Goal: Task Accomplishment & Management: Manage account settings

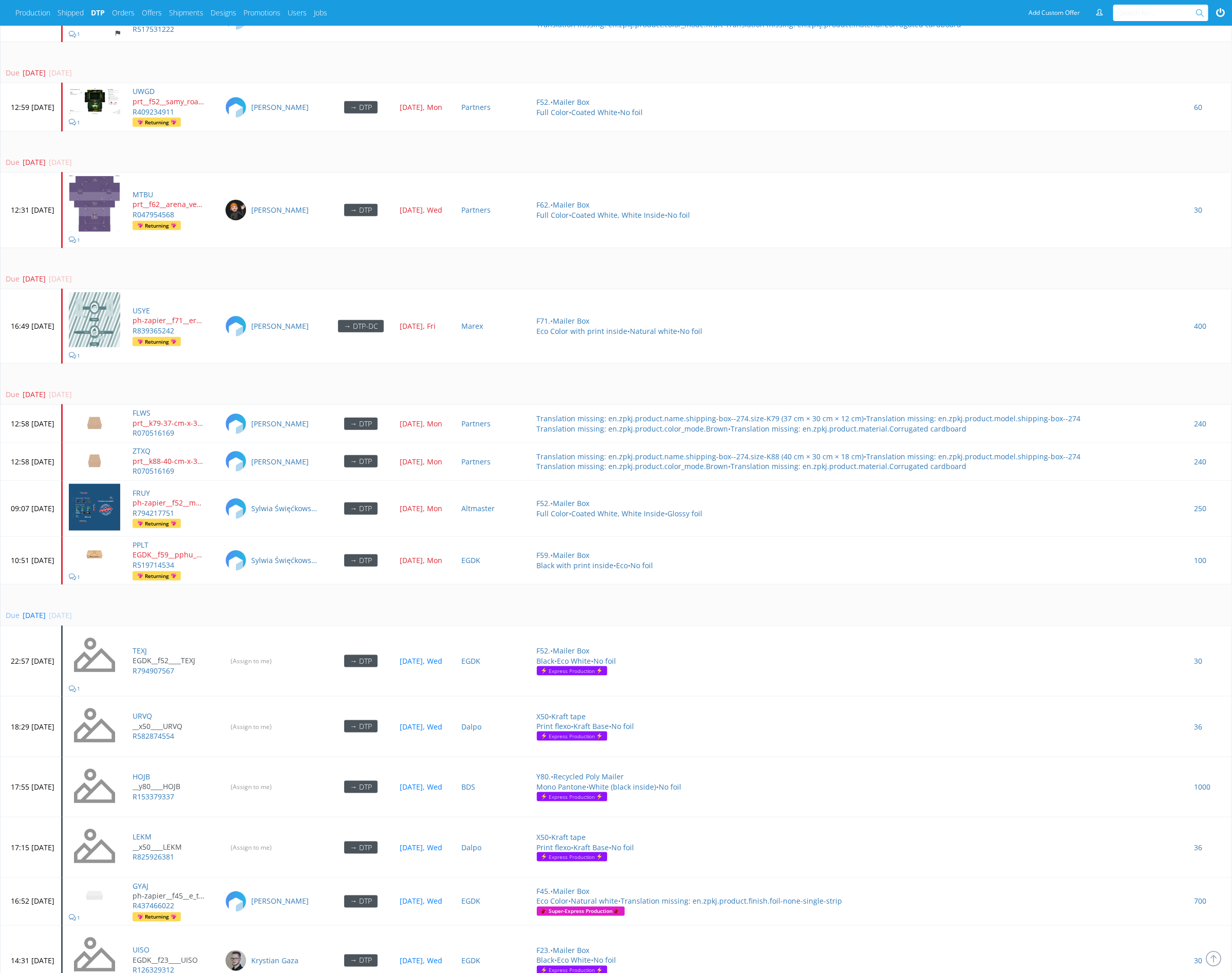
scroll to position [2792, 0]
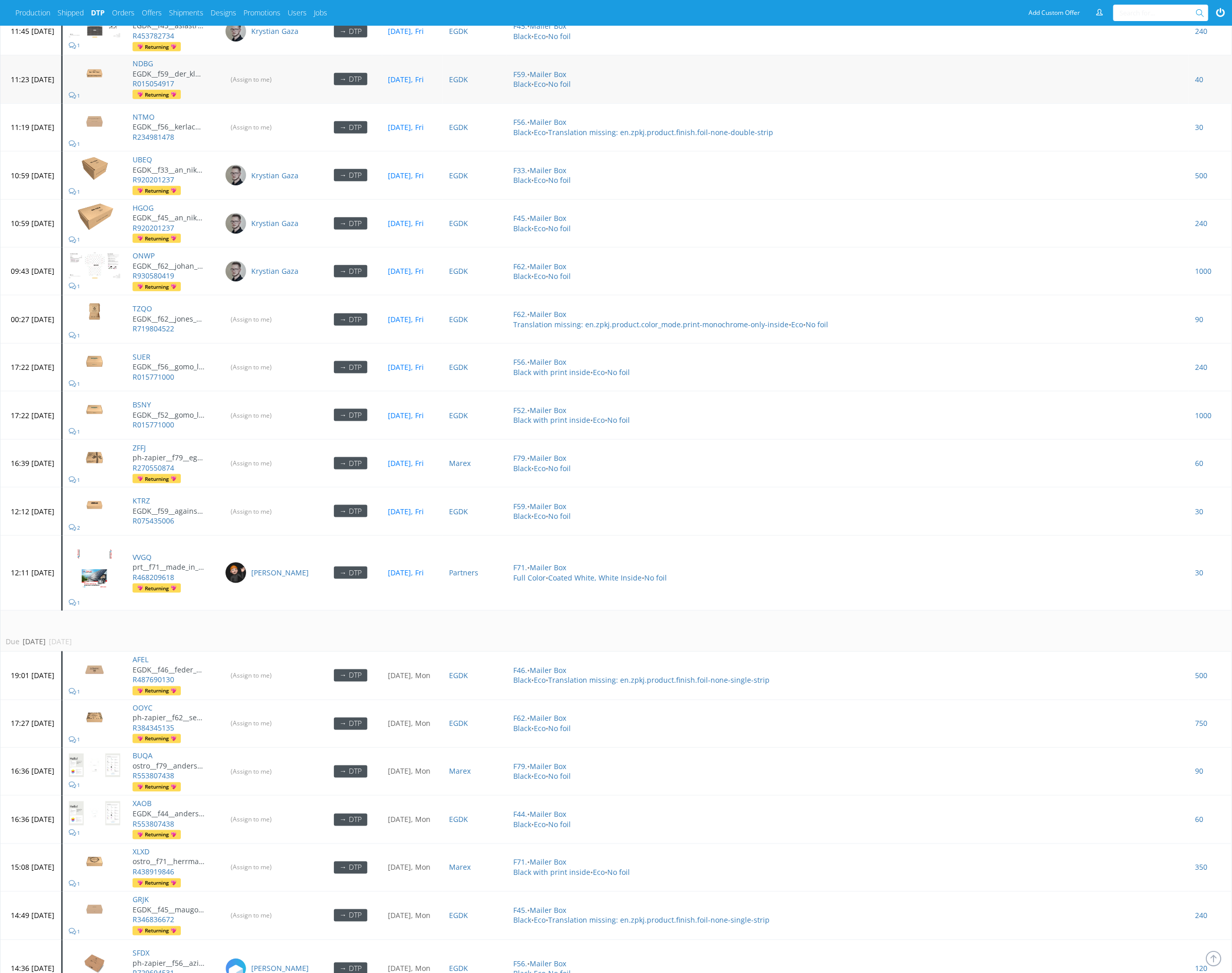
scroll to position [3119, 0]
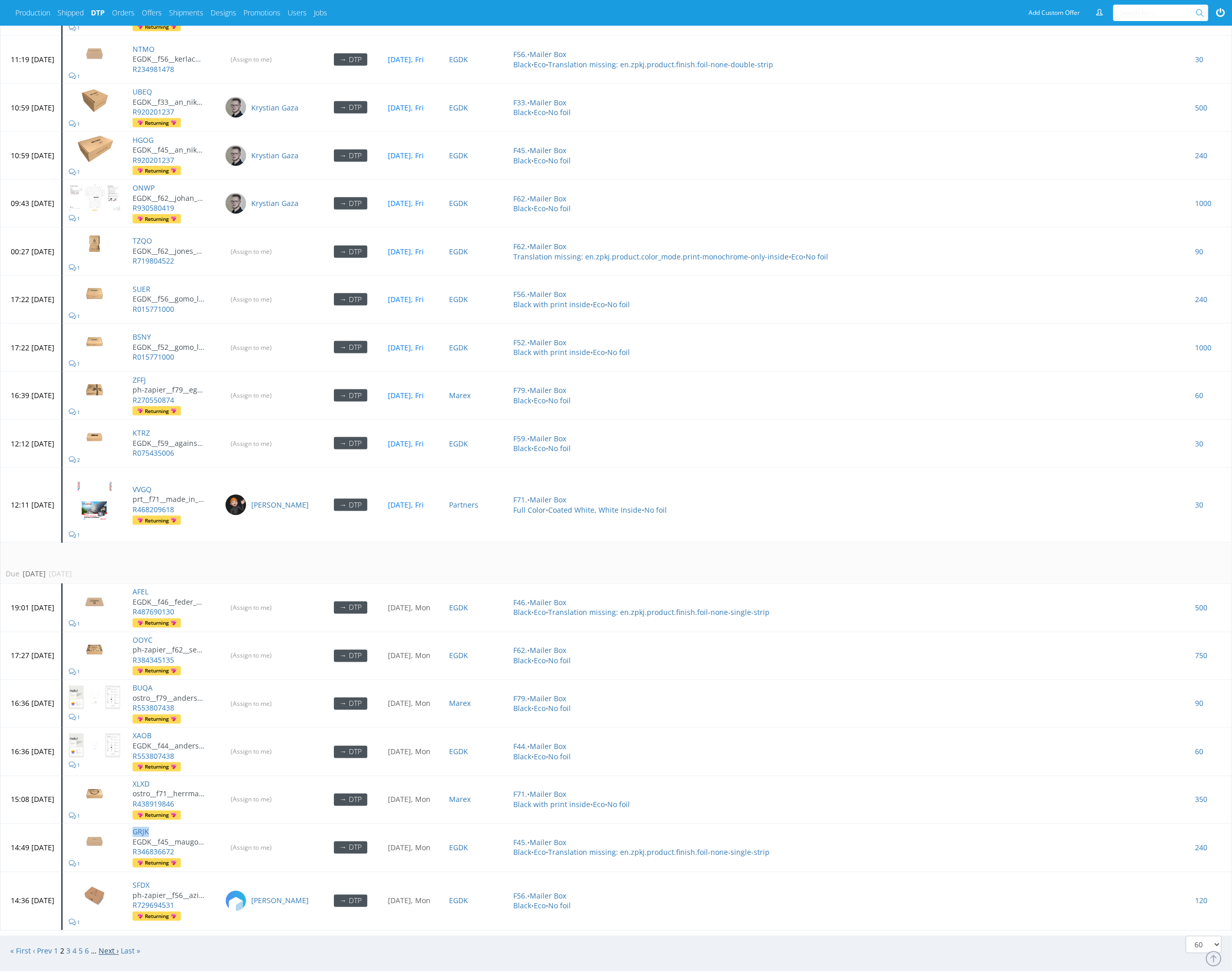
click at [114, 946] on link "Next ›" at bounding box center [108, 951] width 20 height 9
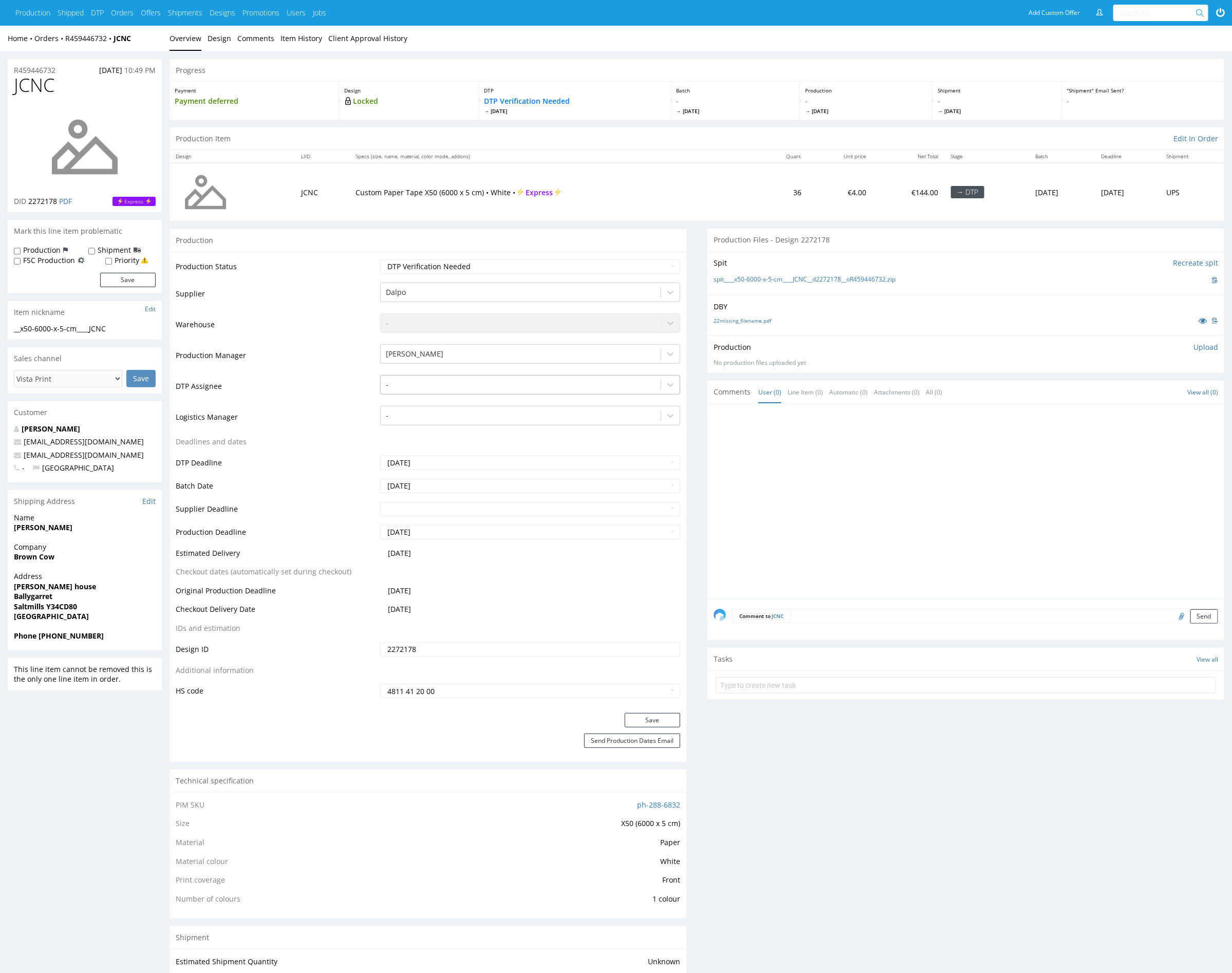
click at [448, 384] on div at bounding box center [520, 385] width 269 height 12
type input "mark"
click at [451, 397] on div "[PERSON_NAME]" at bounding box center [530, 405] width 300 height 19
click at [661, 718] on button "Save" at bounding box center [651, 720] width 56 height 15
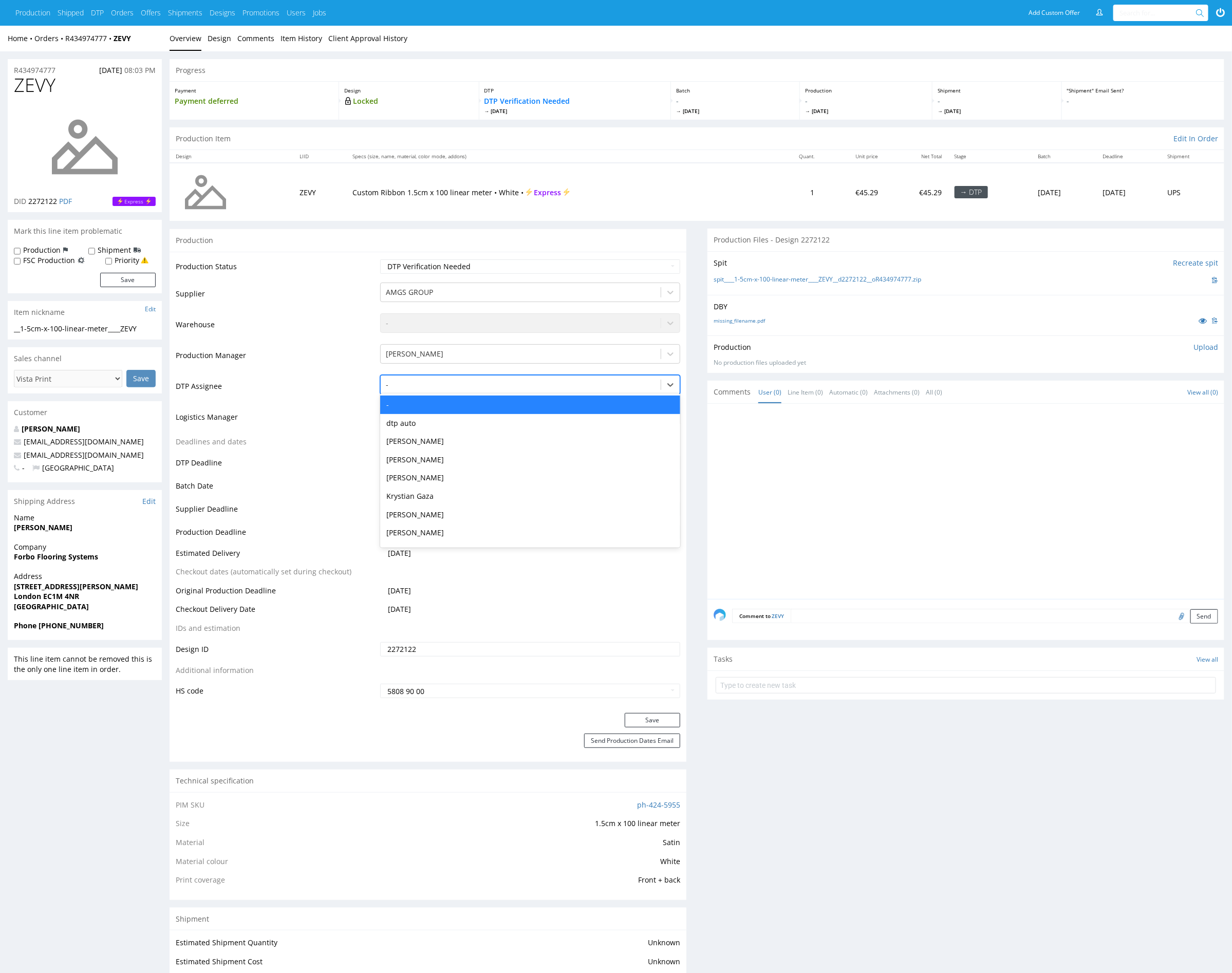
click at [451, 382] on div at bounding box center [520, 385] width 269 height 12
type input "mark"
click at [451, 401] on div "[PERSON_NAME]" at bounding box center [530, 405] width 300 height 19
click at [659, 723] on button "Save" at bounding box center [651, 720] width 56 height 15
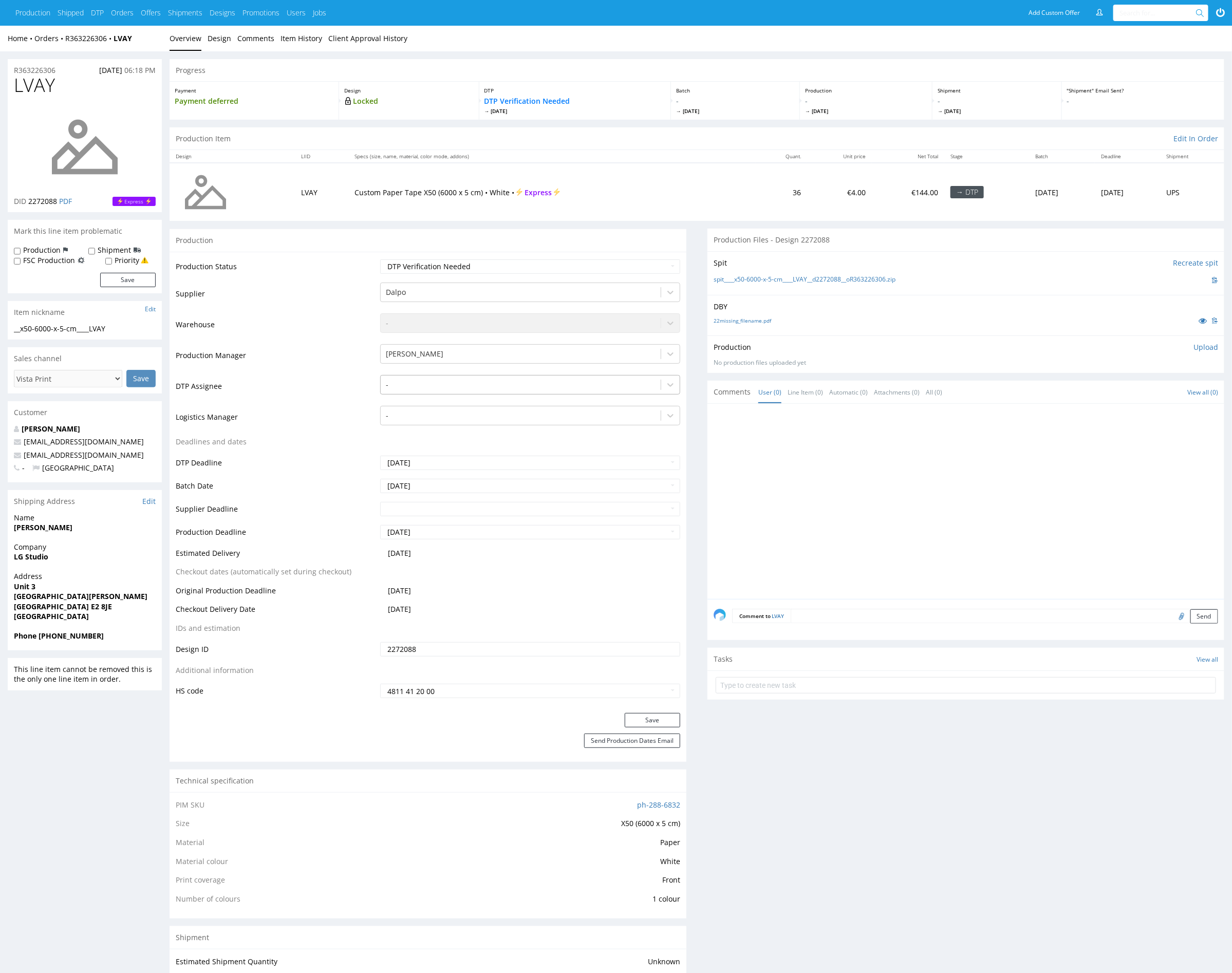
click at [478, 386] on div at bounding box center [520, 385] width 269 height 12
type input "mark"
click at [478, 396] on div "[PERSON_NAME]" at bounding box center [530, 405] width 300 height 19
click at [651, 716] on button "Save" at bounding box center [651, 720] width 56 height 15
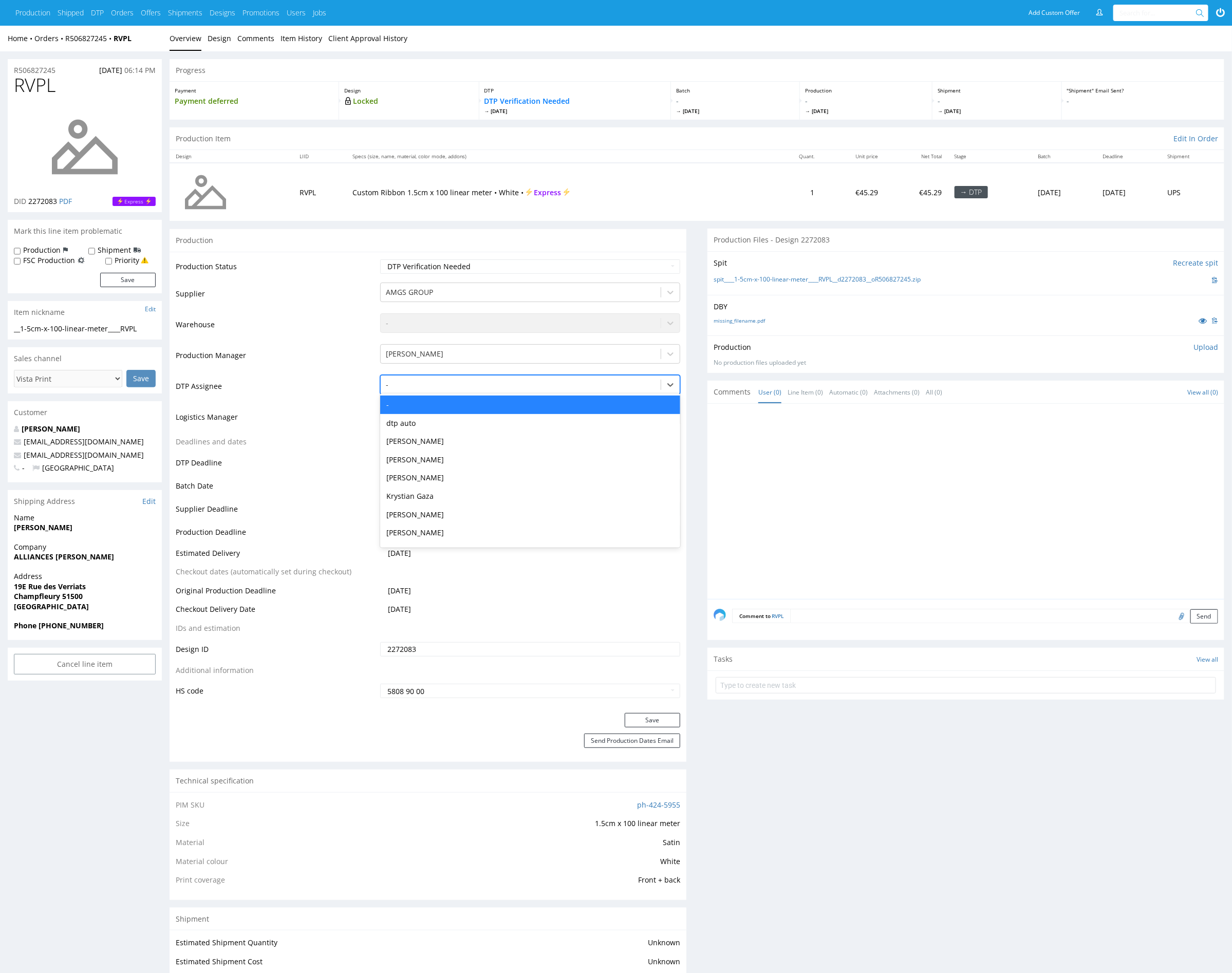
click at [470, 381] on div at bounding box center [520, 385] width 269 height 12
type input "mark"
click at [469, 396] on div "[PERSON_NAME]" at bounding box center [530, 405] width 300 height 19
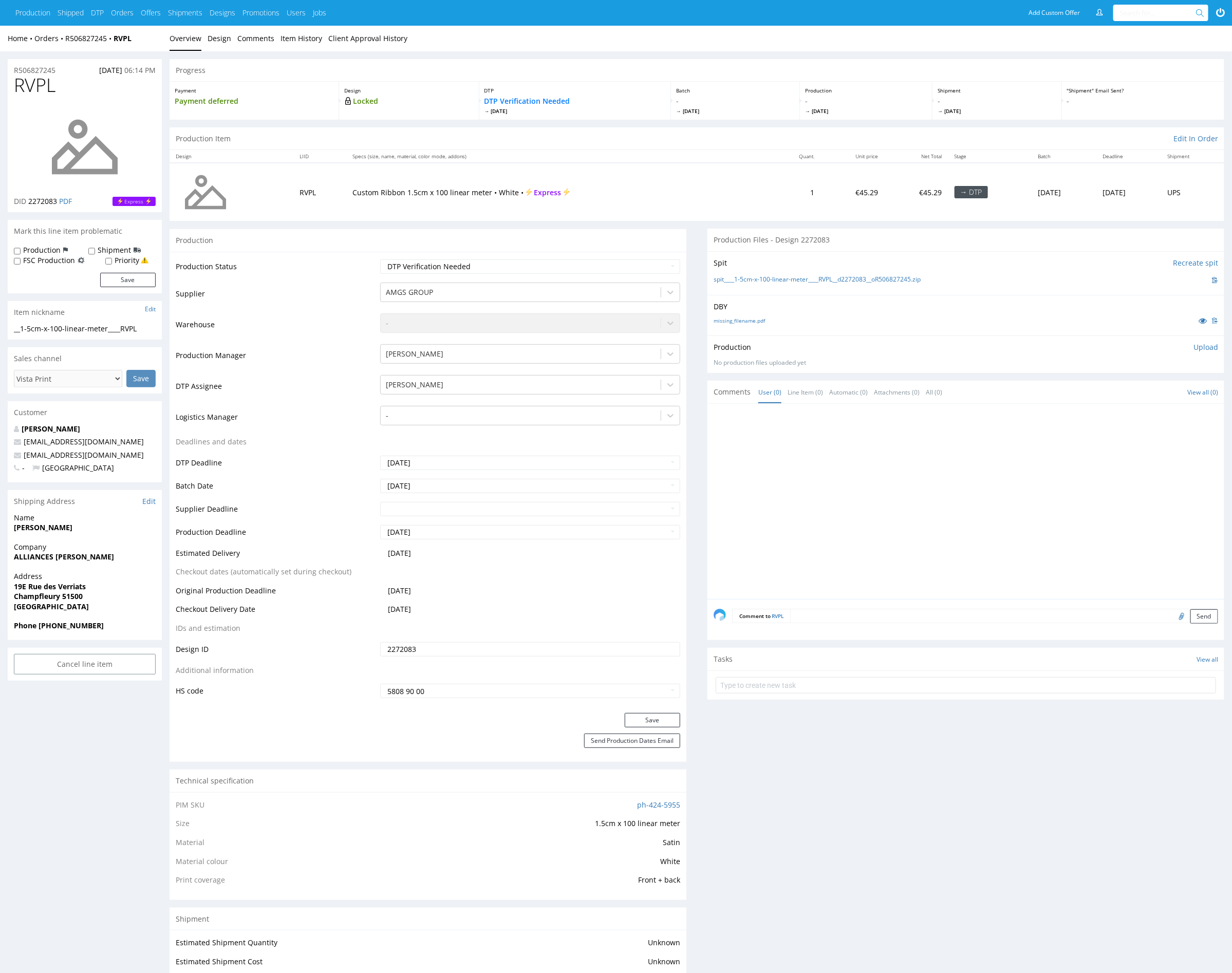
click at [656, 708] on div "Production Status Waiting for Artwork Waiting for Diecut Waiting for Mockup Wai…" at bounding box center [427, 481] width 516 height 461
click at [656, 716] on button "Save" at bounding box center [651, 720] width 56 height 15
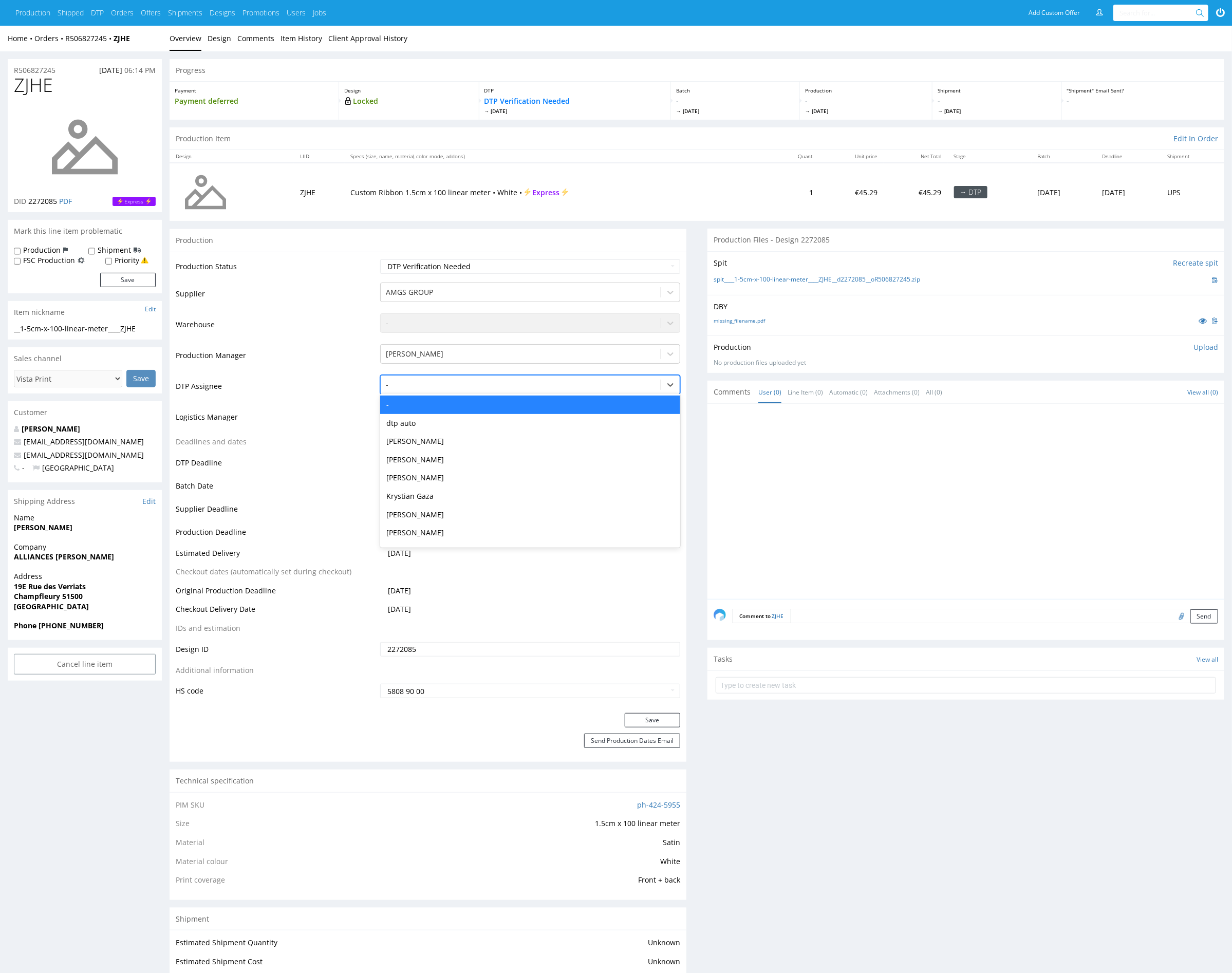
click at [489, 381] on div at bounding box center [520, 385] width 269 height 12
type input "mark"
click at [495, 396] on div "[PERSON_NAME]" at bounding box center [530, 405] width 300 height 19
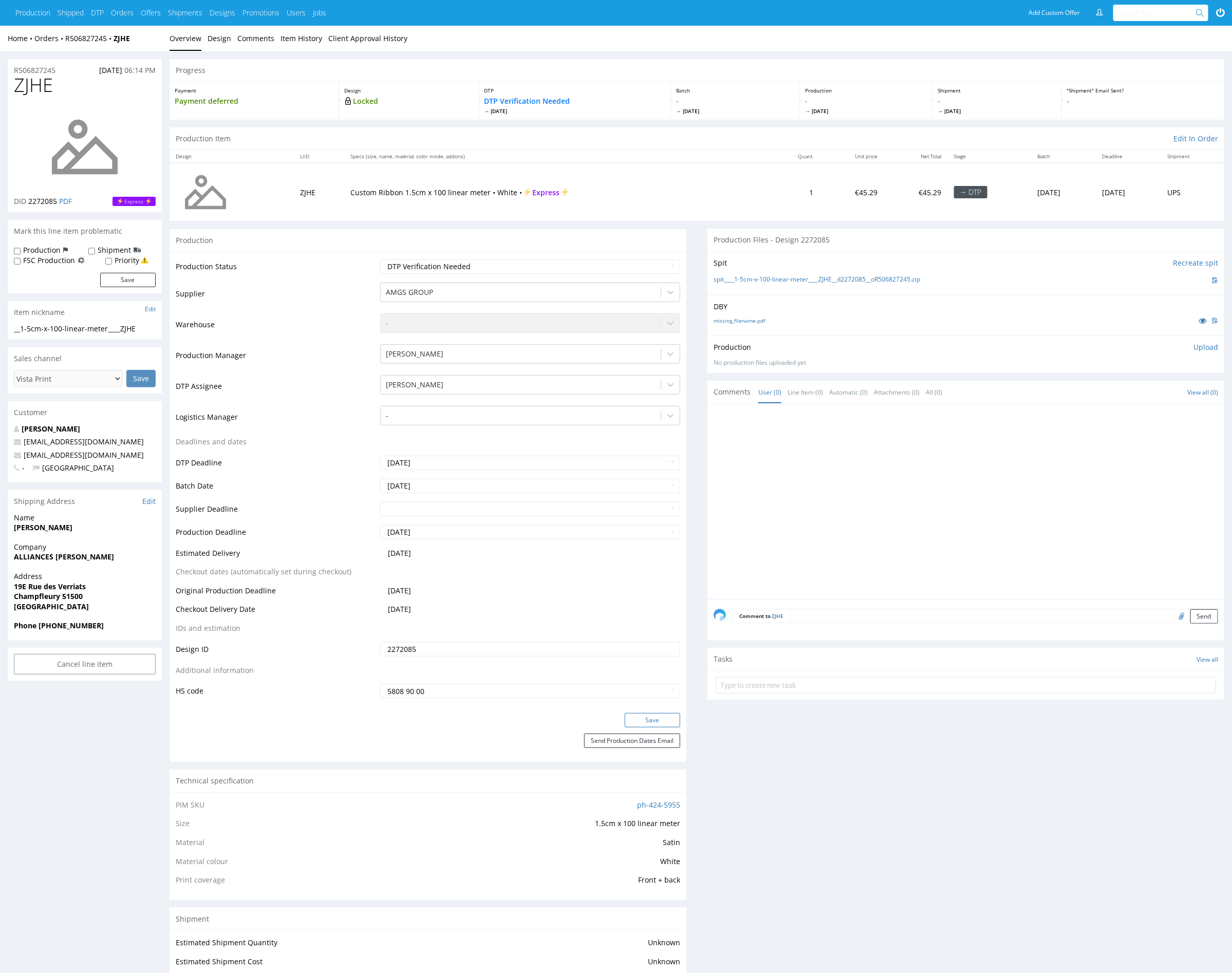
click at [644, 716] on button "Save" at bounding box center [651, 720] width 56 height 15
click at [536, 381] on div at bounding box center [520, 385] width 269 height 12
type input "mark"
click at [543, 405] on div "[PERSON_NAME]" at bounding box center [530, 405] width 300 height 19
click at [659, 718] on button "Save" at bounding box center [651, 720] width 56 height 15
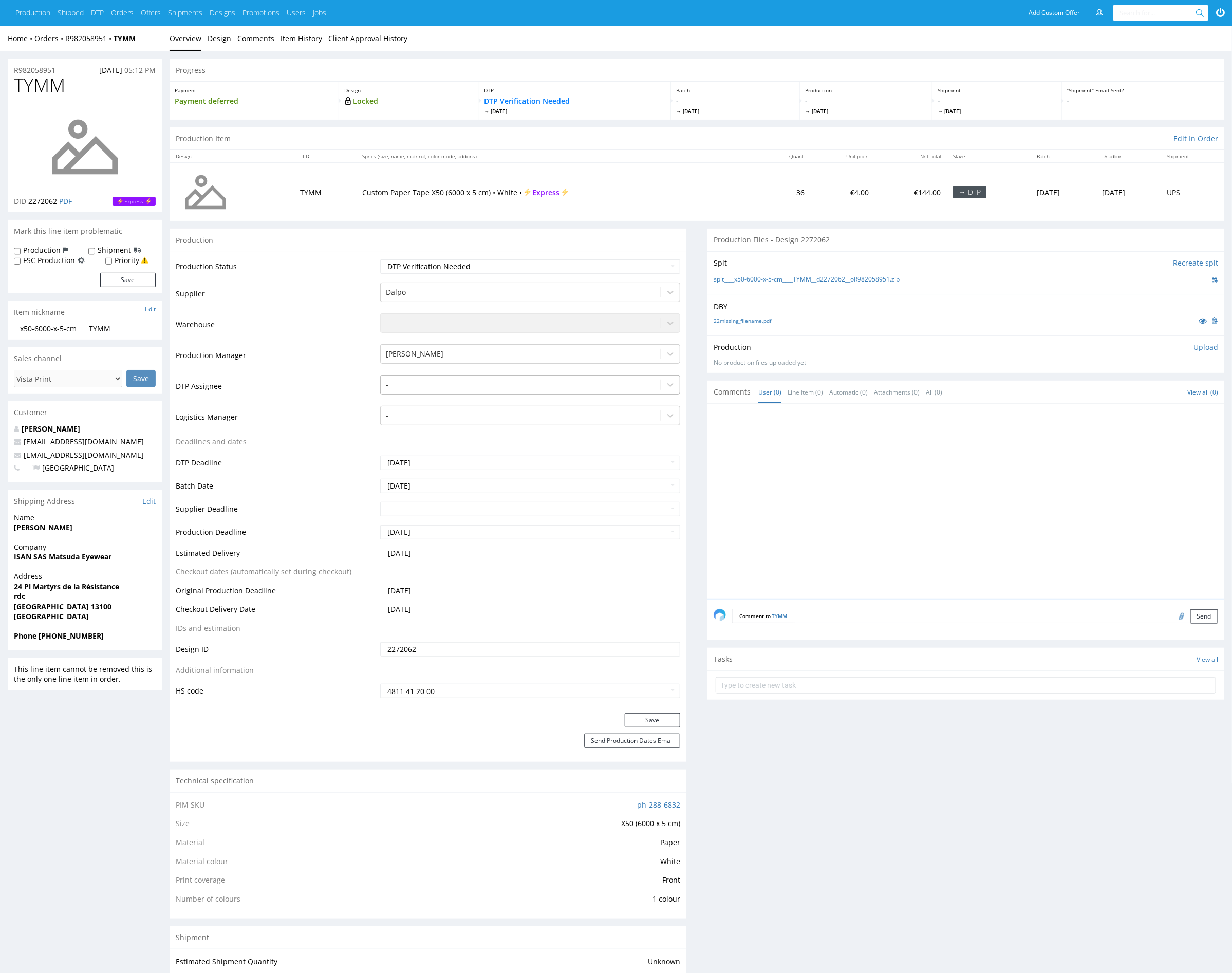
click at [567, 376] on div "-" at bounding box center [520, 384] width 280 height 16
type input "mark"
click at [549, 403] on div "[PERSON_NAME]" at bounding box center [530, 405] width 300 height 19
click at [638, 718] on button "Save" at bounding box center [651, 720] width 56 height 15
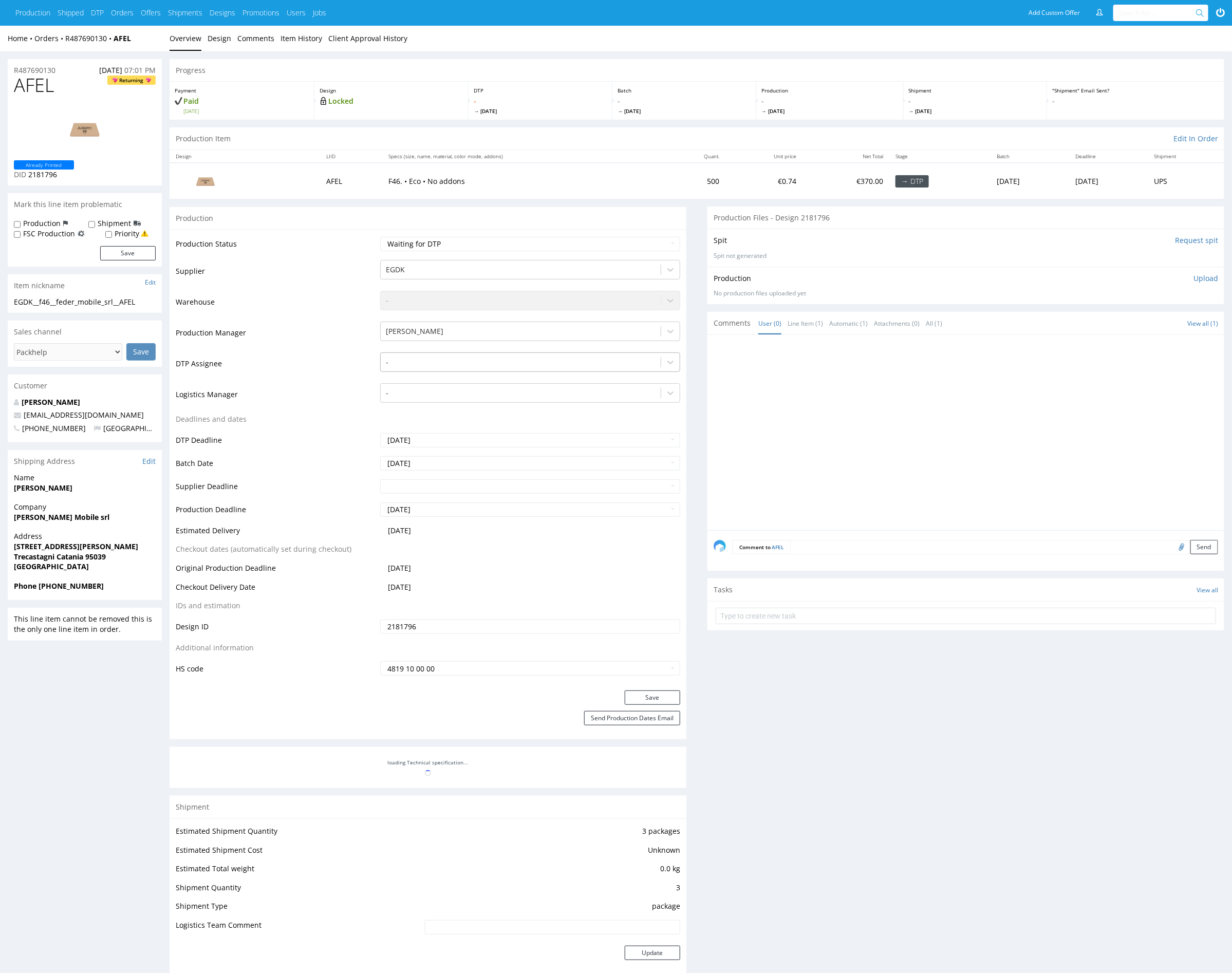
click at [544, 364] on div at bounding box center [520, 362] width 269 height 12
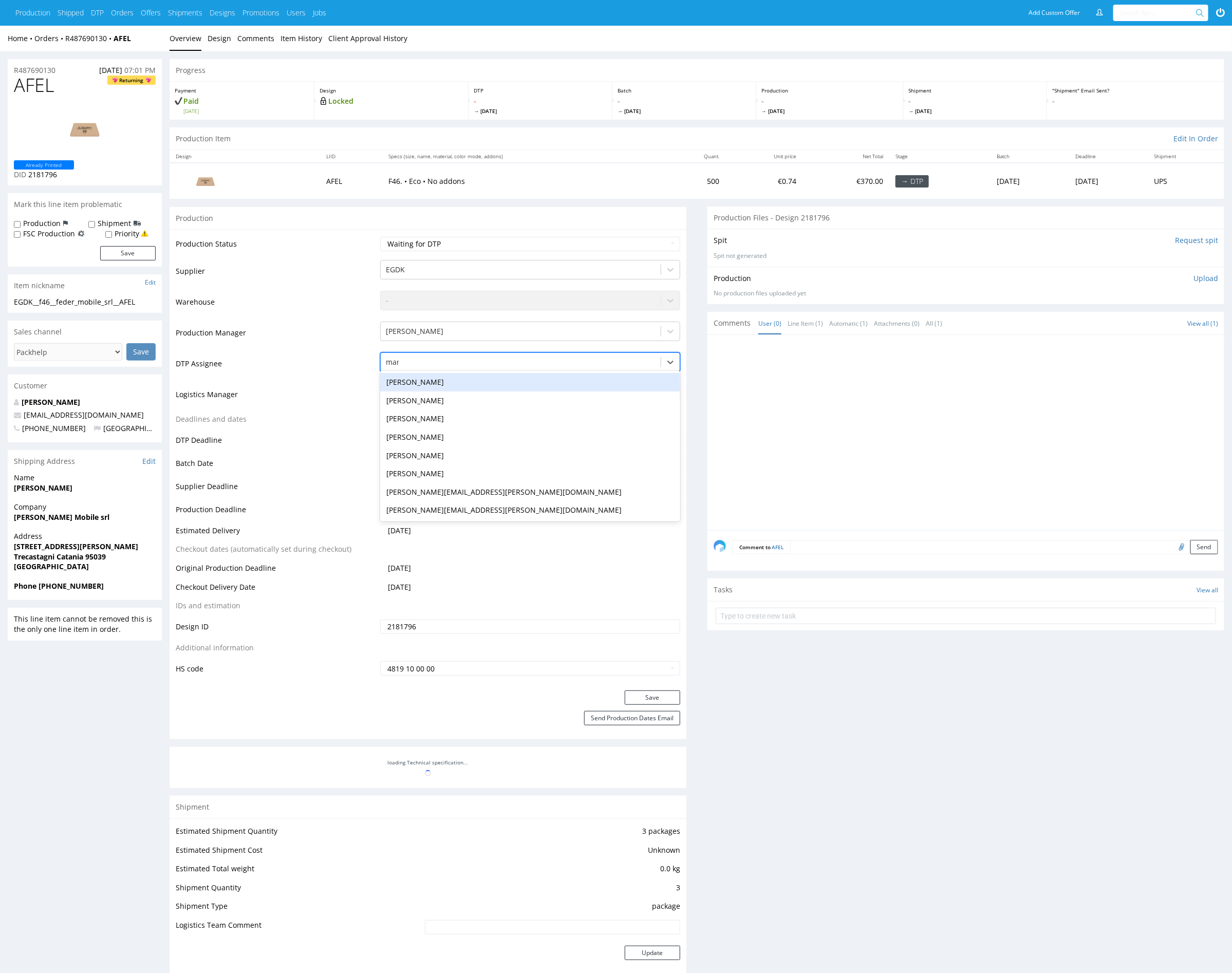
type input "mark"
click at [510, 381] on div "Karol Markowski" at bounding box center [530, 382] width 300 height 19
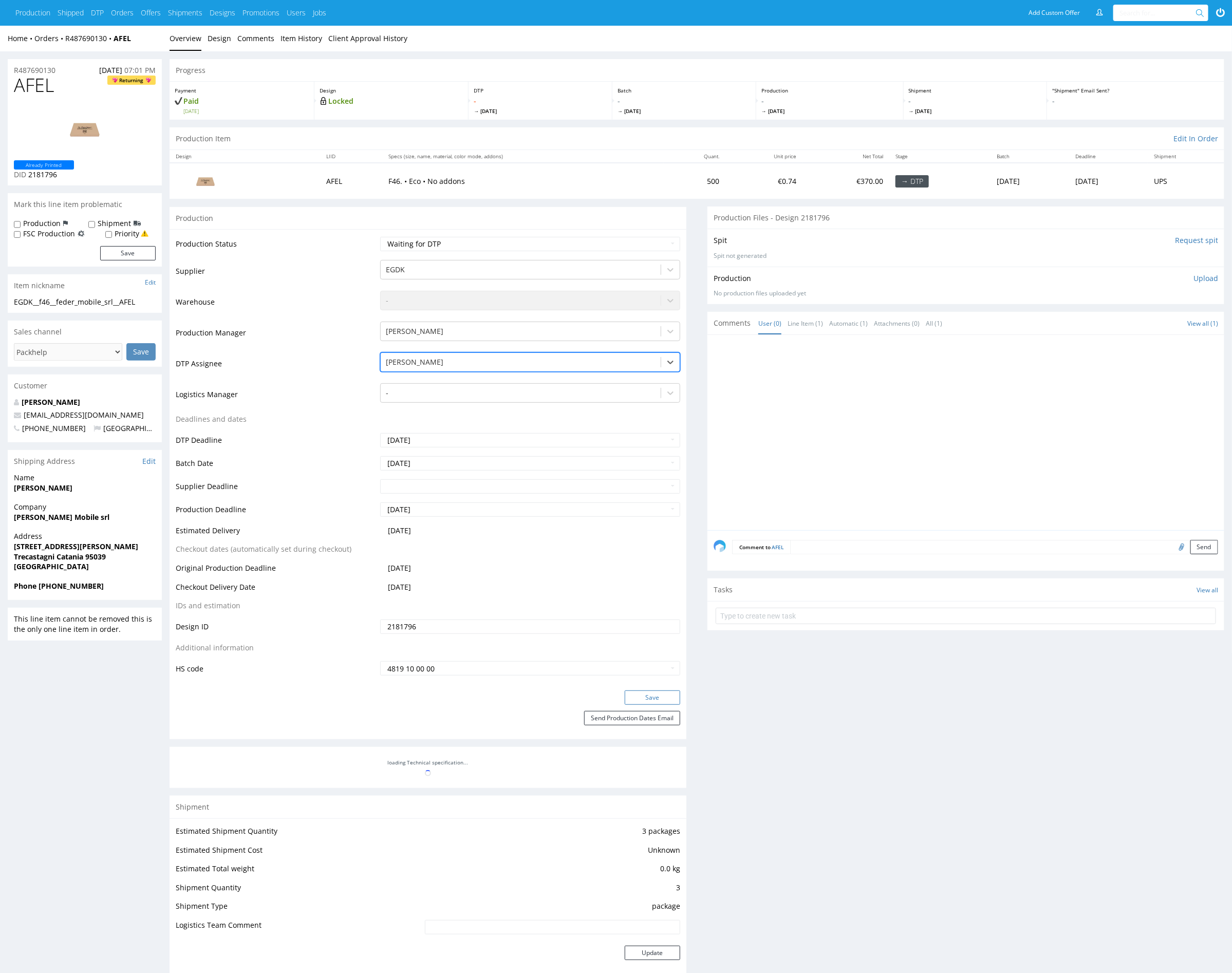
click at [648, 699] on button "Save" at bounding box center [651, 697] width 56 height 15
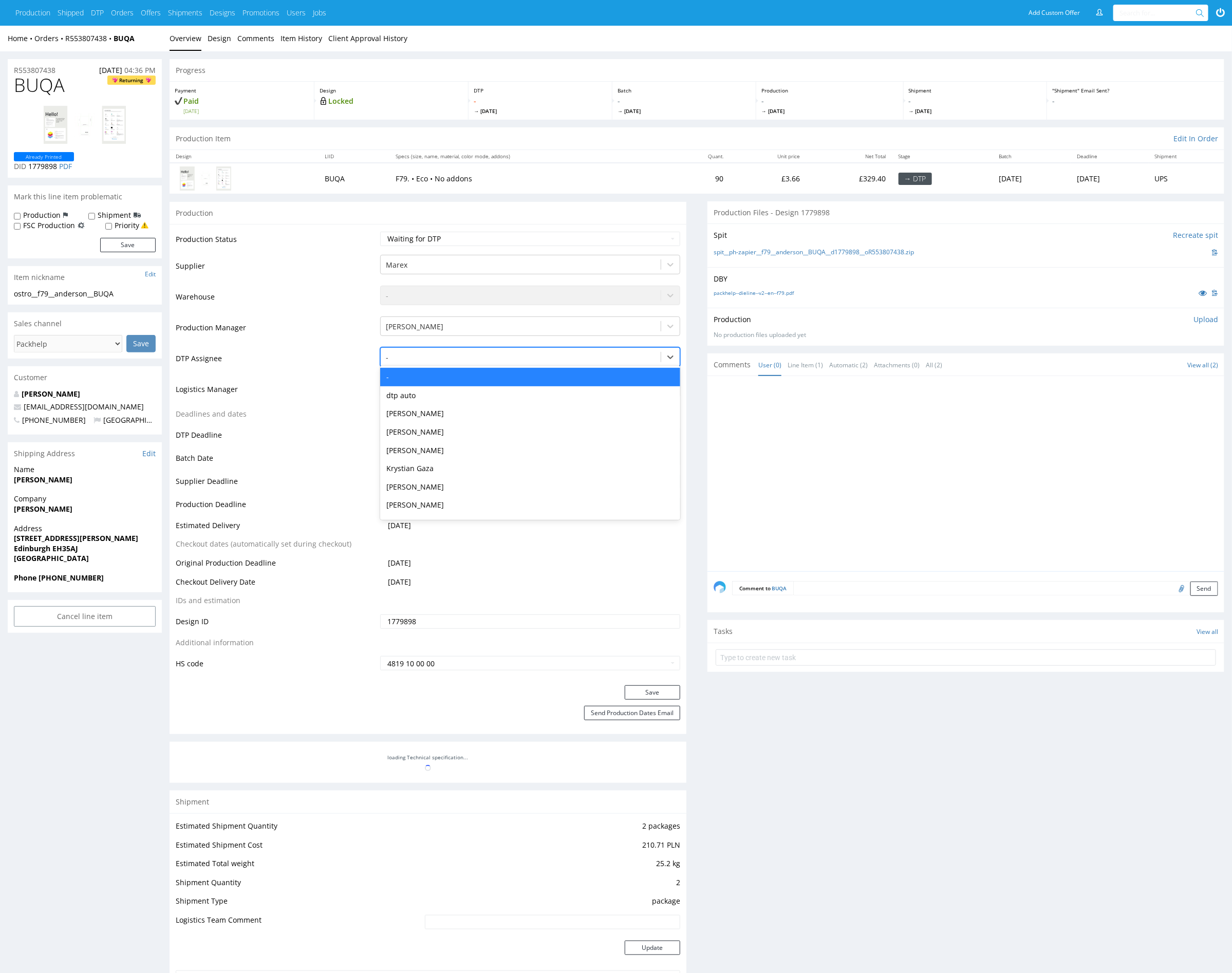
click at [529, 354] on div at bounding box center [520, 357] width 269 height 12
type input "mark"
click at [516, 370] on div "[PERSON_NAME]" at bounding box center [530, 377] width 300 height 19
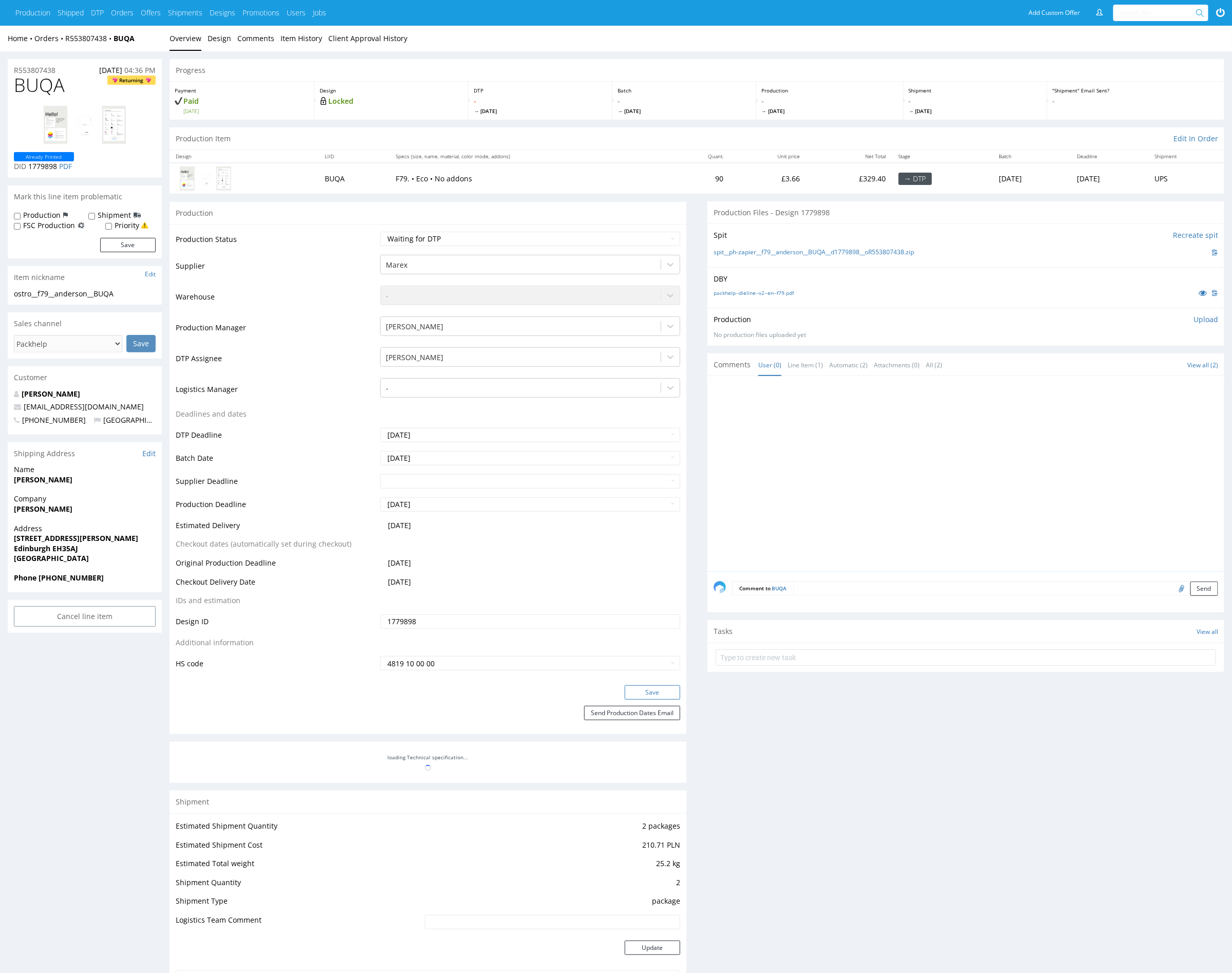
click at [666, 690] on button "Save" at bounding box center [651, 692] width 56 height 15
click at [471, 356] on div at bounding box center [520, 357] width 269 height 12
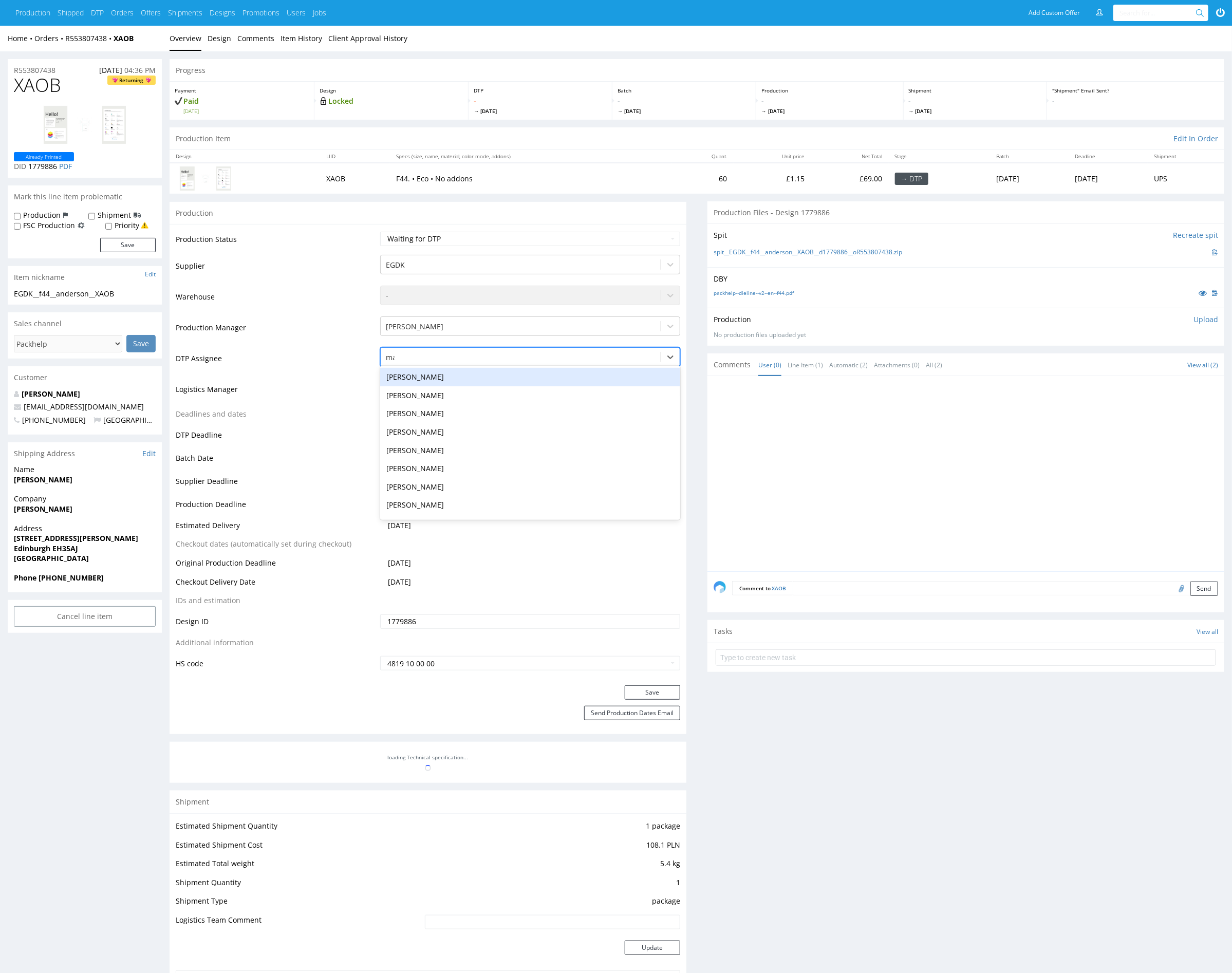
type input "mark"
click at [472, 373] on div "Karol Markowski" at bounding box center [530, 377] width 300 height 19
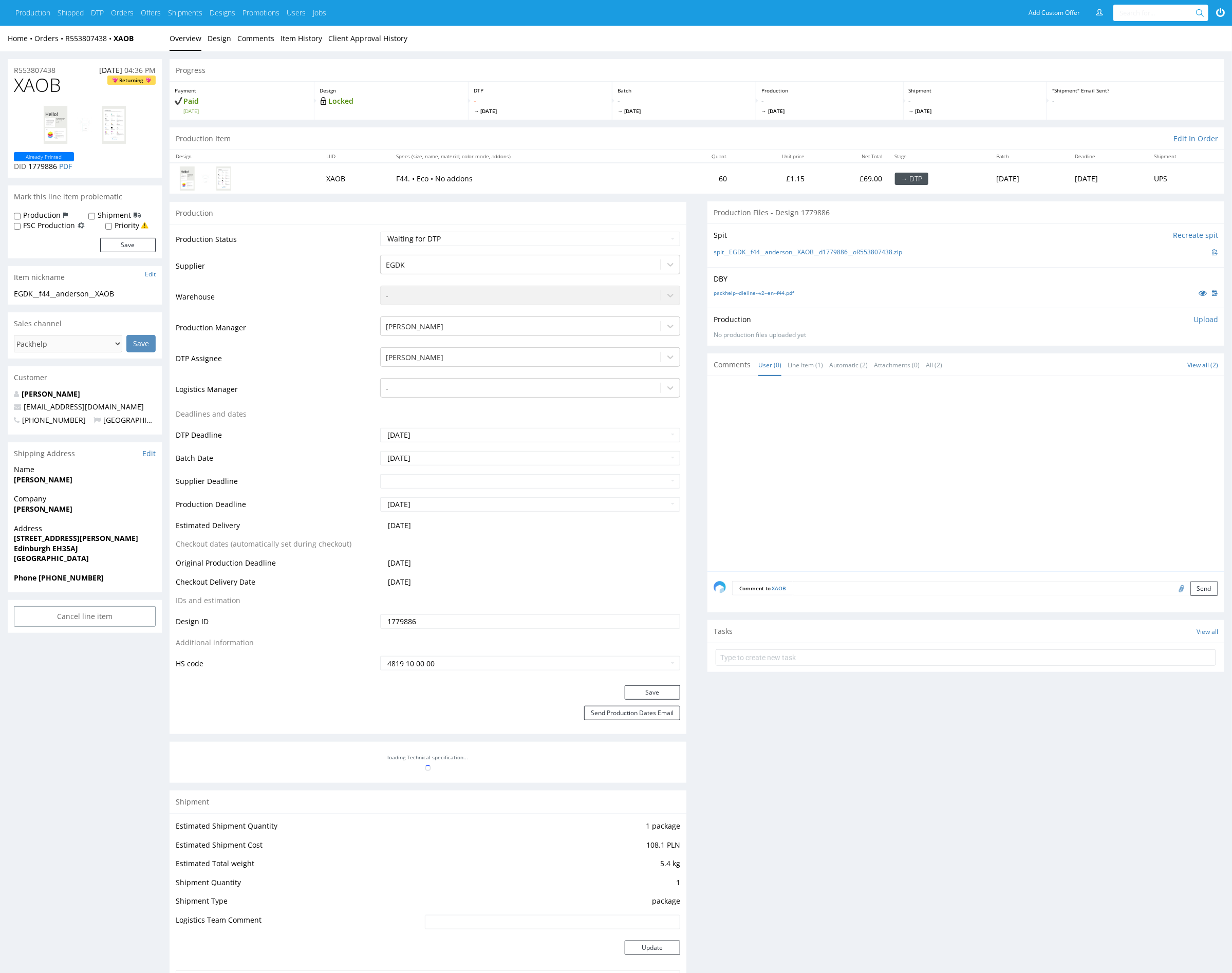
click at [663, 681] on div "Production Status Waiting for Artwork Waiting for Diecut Waiting for Mockup Wai…" at bounding box center [427, 454] width 516 height 461
click at [663, 683] on div "Production Status Waiting for Artwork Waiting for Diecut Waiting for Mockup Wai…" at bounding box center [427, 454] width 516 height 461
click at [663, 687] on button "Save" at bounding box center [651, 692] width 56 height 15
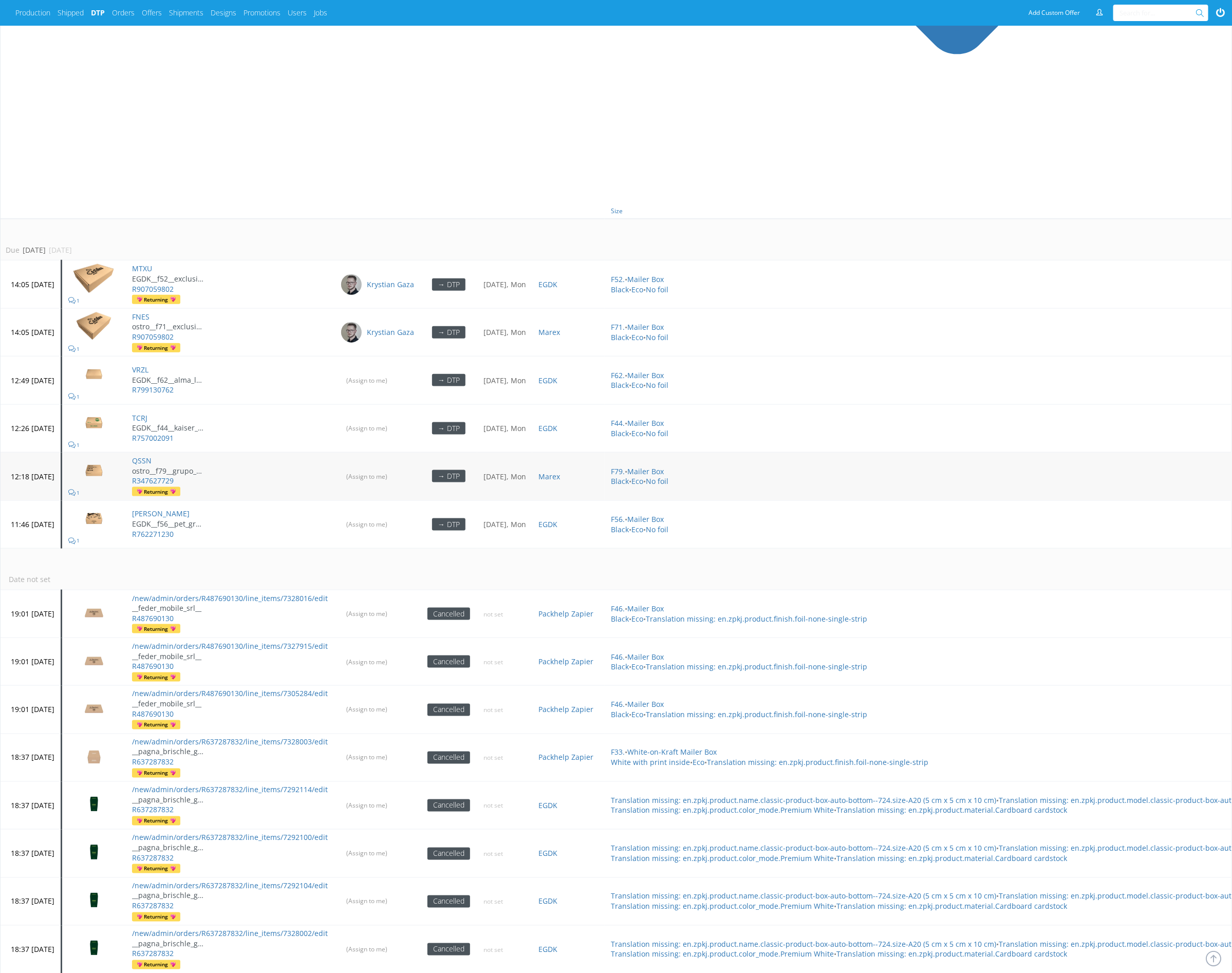
scroll to position [545, 0]
